Goal: Check status: Check status

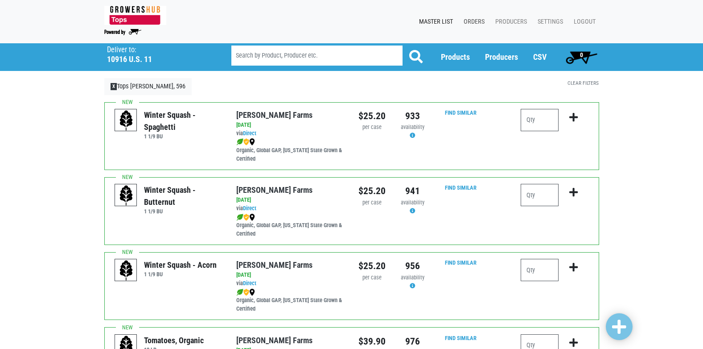
click at [478, 22] on link "Orders" at bounding box center [472, 21] width 32 height 17
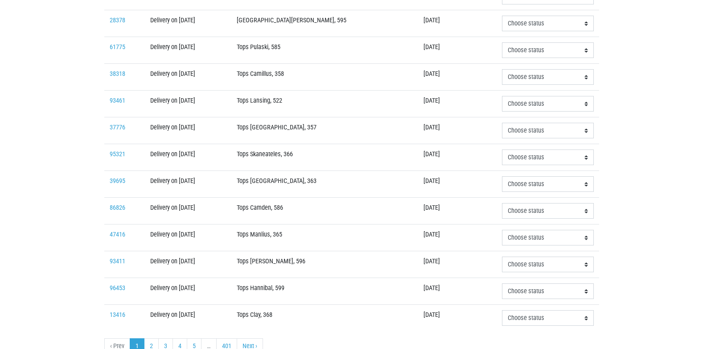
scroll to position [267, 0]
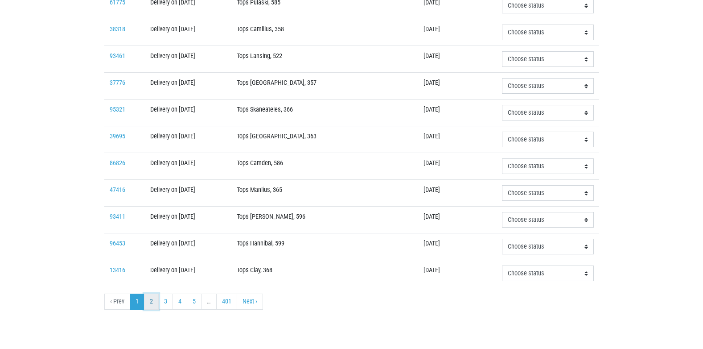
click at [153, 304] on link "2" at bounding box center [151, 301] width 15 height 16
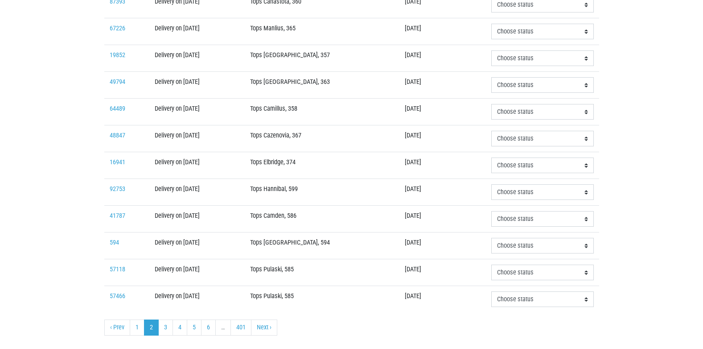
scroll to position [267, 0]
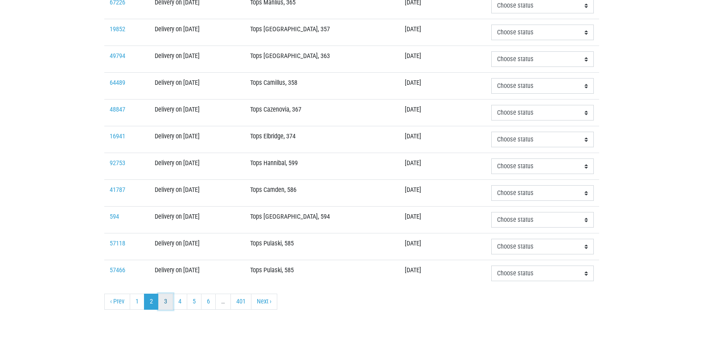
click at [169, 300] on link "3" at bounding box center [165, 301] width 15 height 16
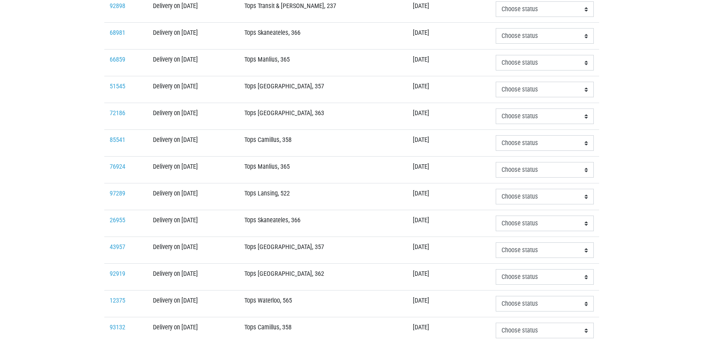
scroll to position [267, 0]
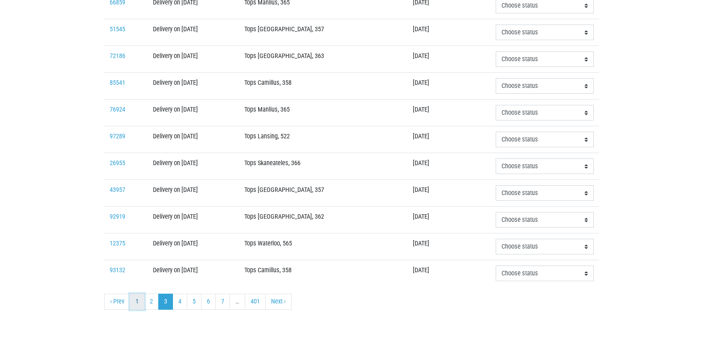
click at [136, 302] on link "1" at bounding box center [137, 301] width 15 height 16
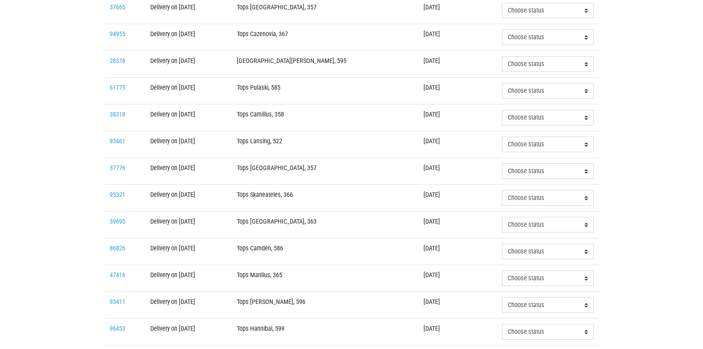
scroll to position [223, 0]
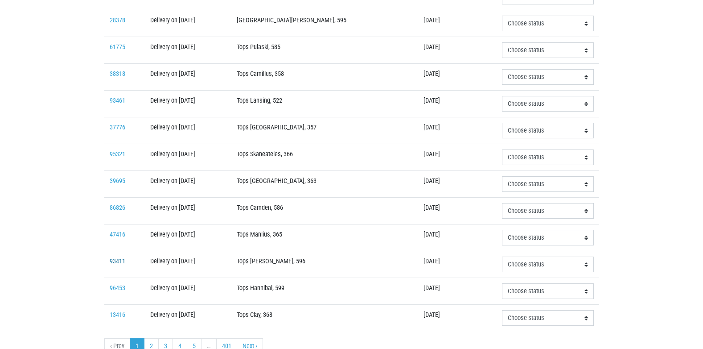
click at [120, 259] on link "93411" at bounding box center [118, 261] width 16 height 8
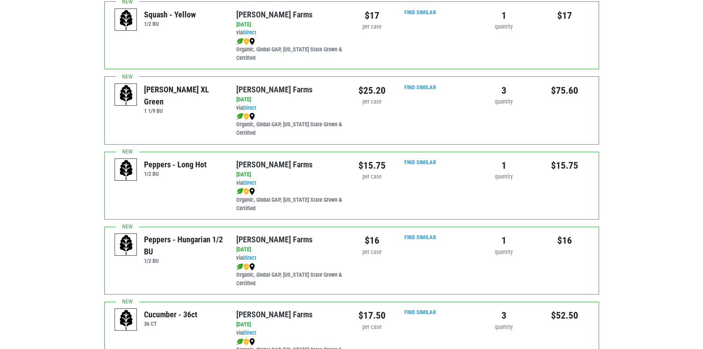
scroll to position [251, 0]
